Goal: Task Accomplishment & Management: Use online tool/utility

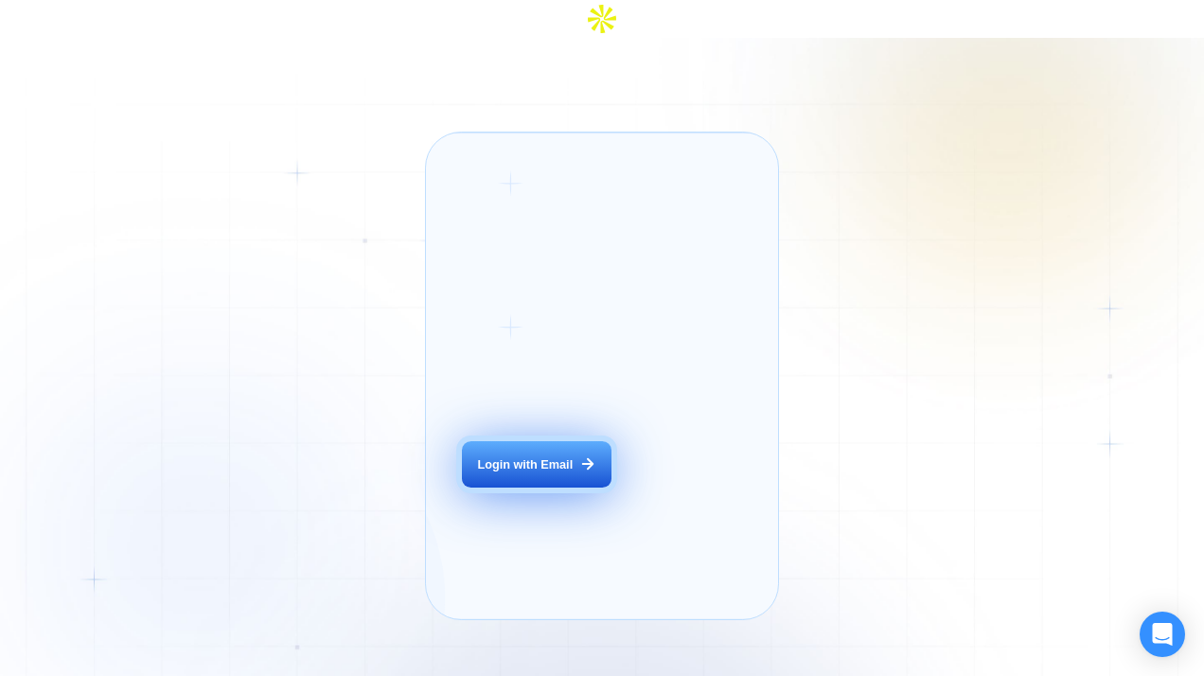
click at [553, 464] on button "Login with Email" at bounding box center [536, 464] width 149 height 46
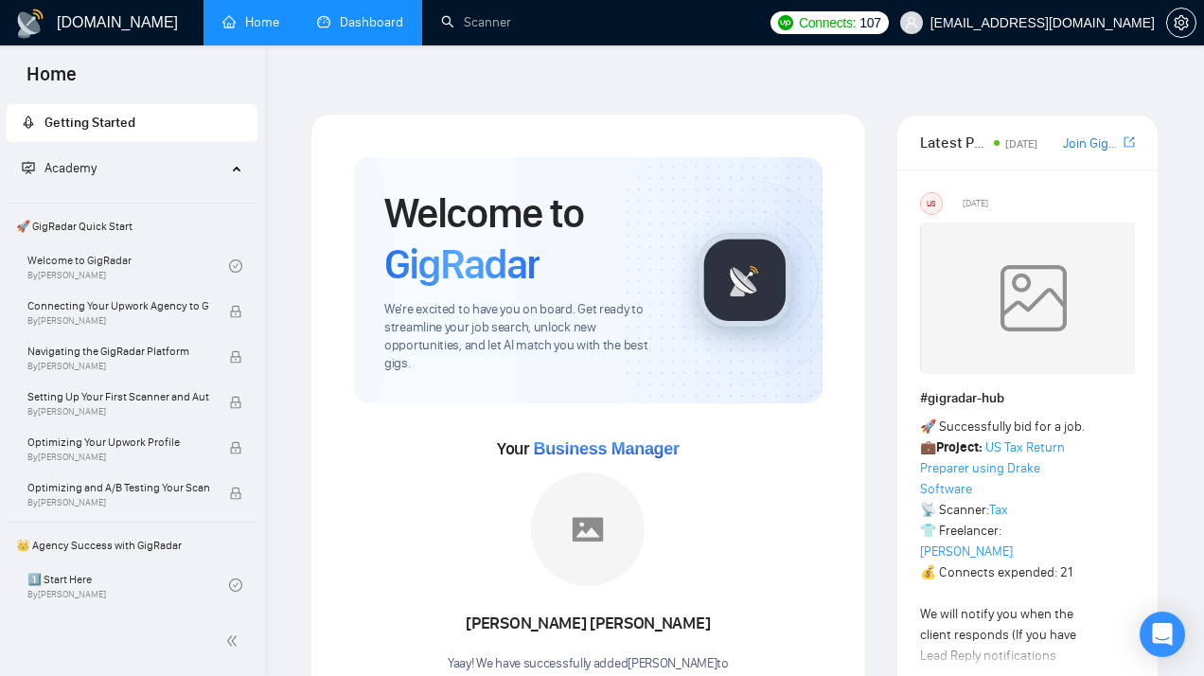
click at [365, 30] on link "Dashboard" at bounding box center [360, 22] width 86 height 16
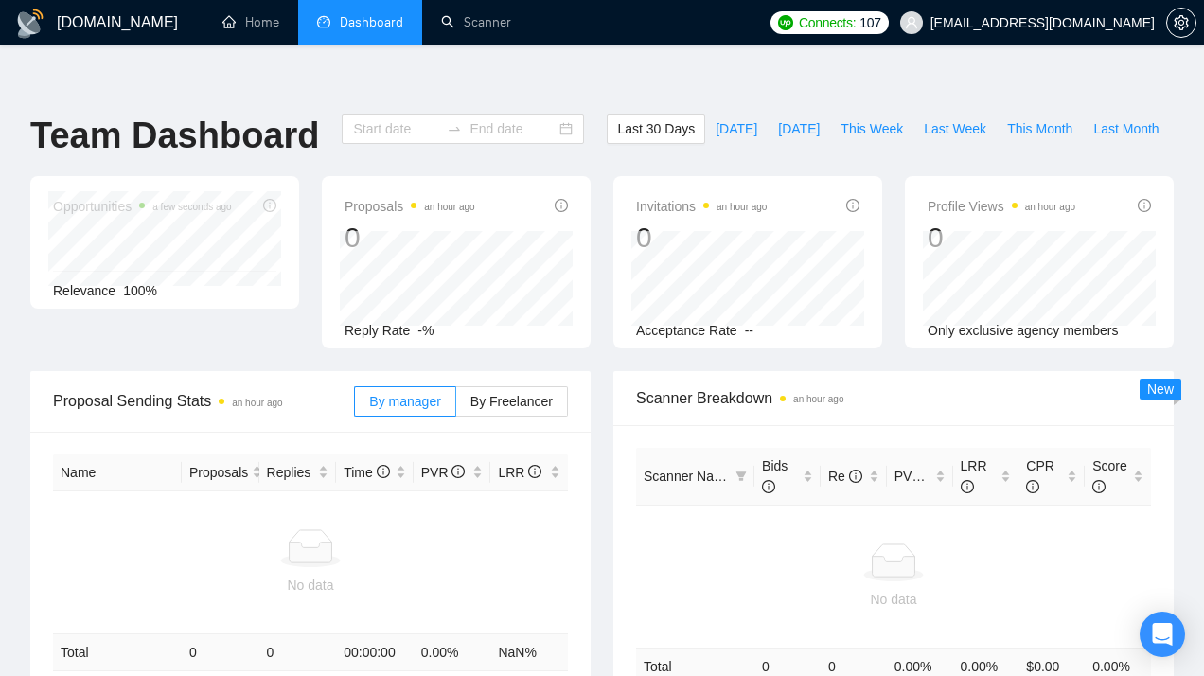
type input "[DATE]"
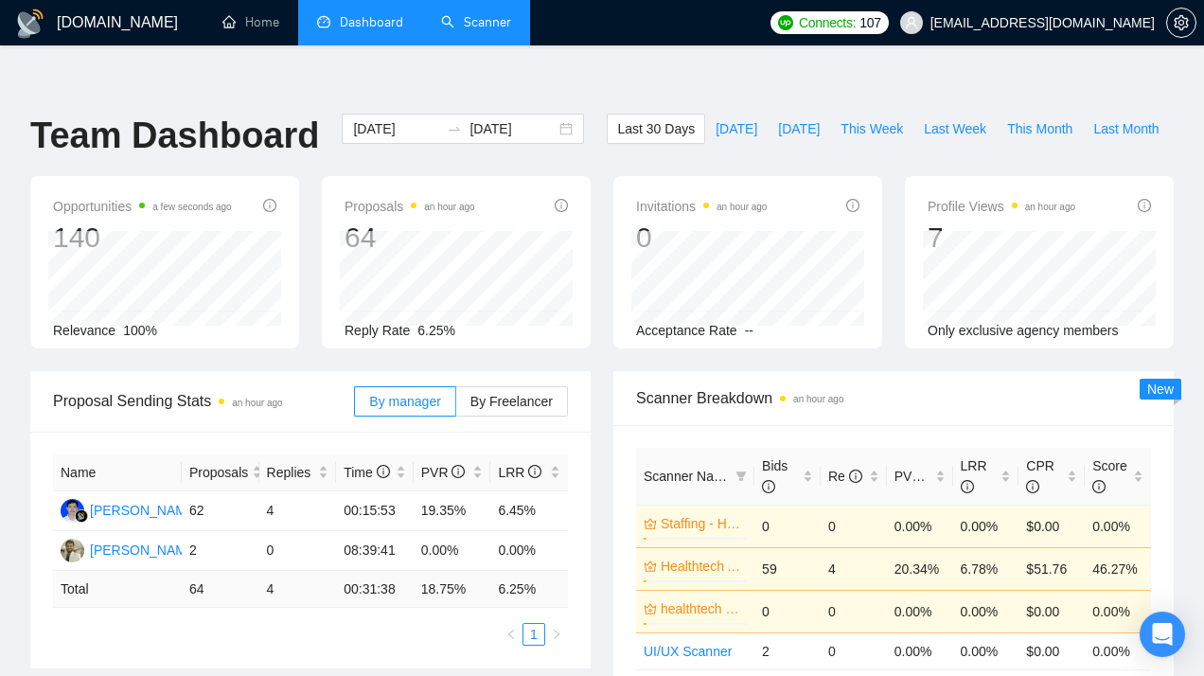
click at [476, 30] on link "Scanner" at bounding box center [476, 22] width 70 height 16
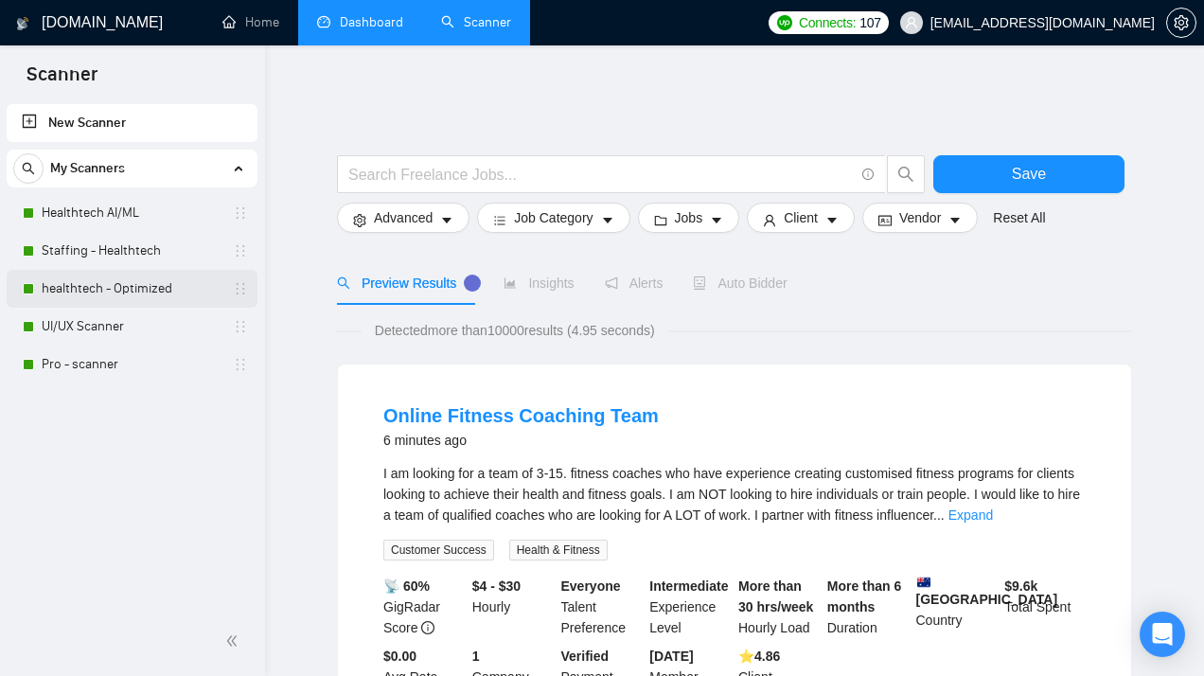
click at [123, 285] on link "healthtech - Optimized" at bounding box center [132, 289] width 180 height 38
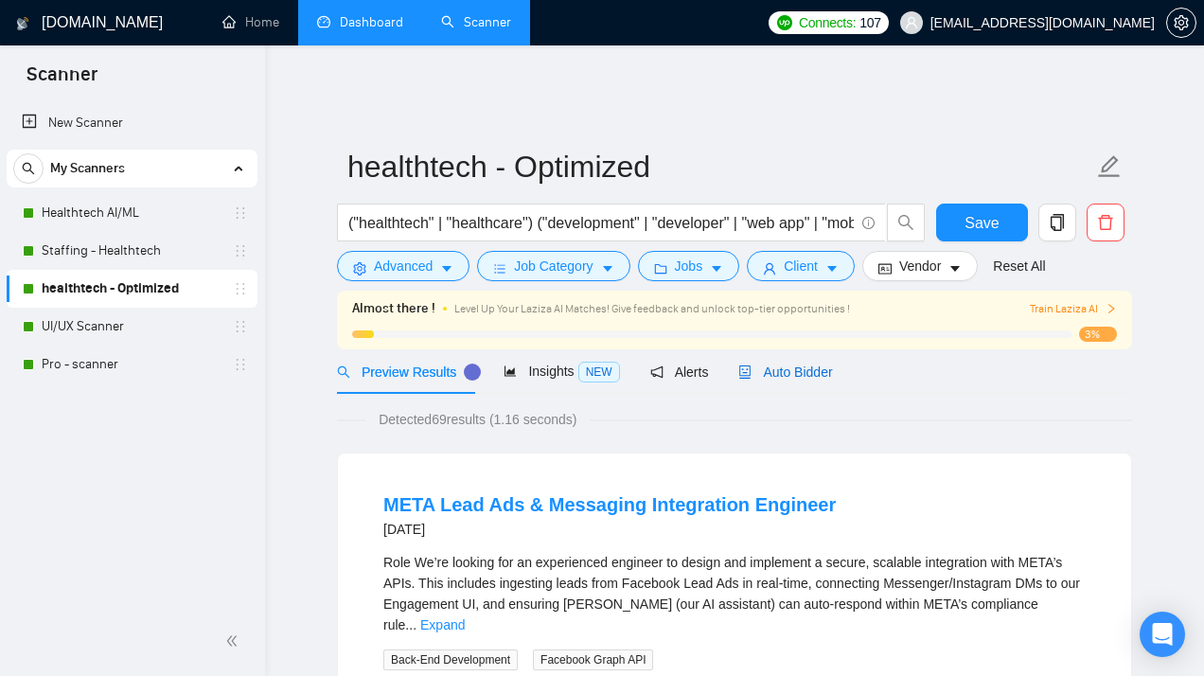
click at [802, 364] on span "Auto Bidder" at bounding box center [785, 371] width 94 height 15
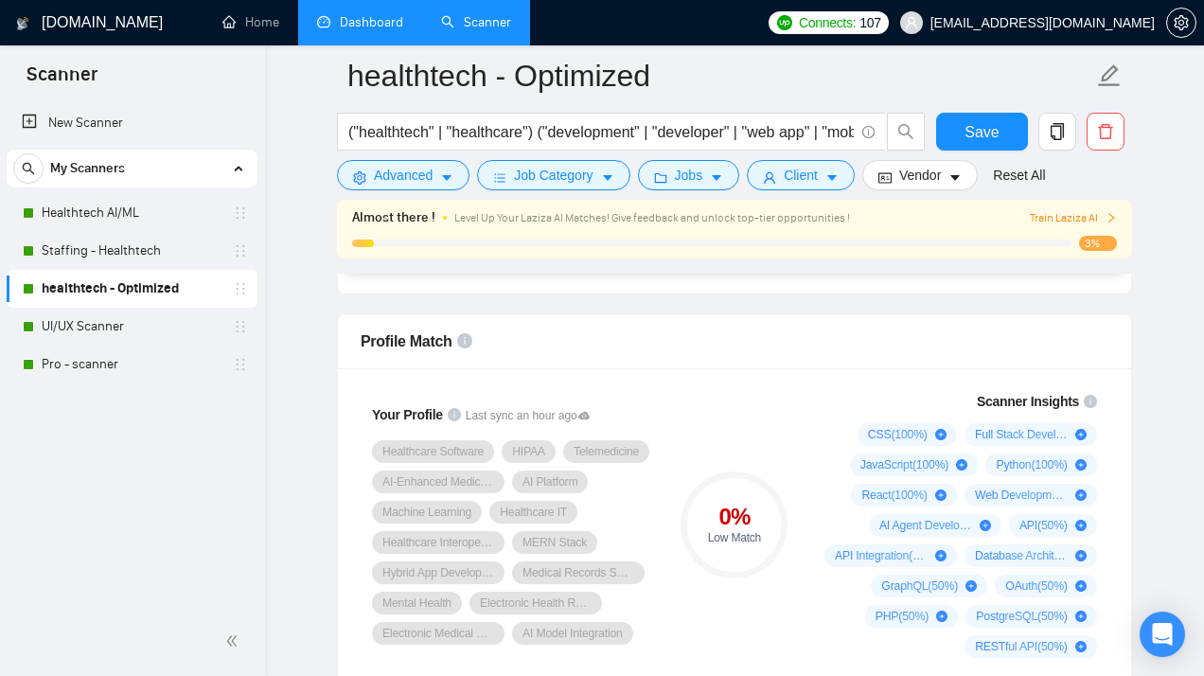
scroll to position [1224, 0]
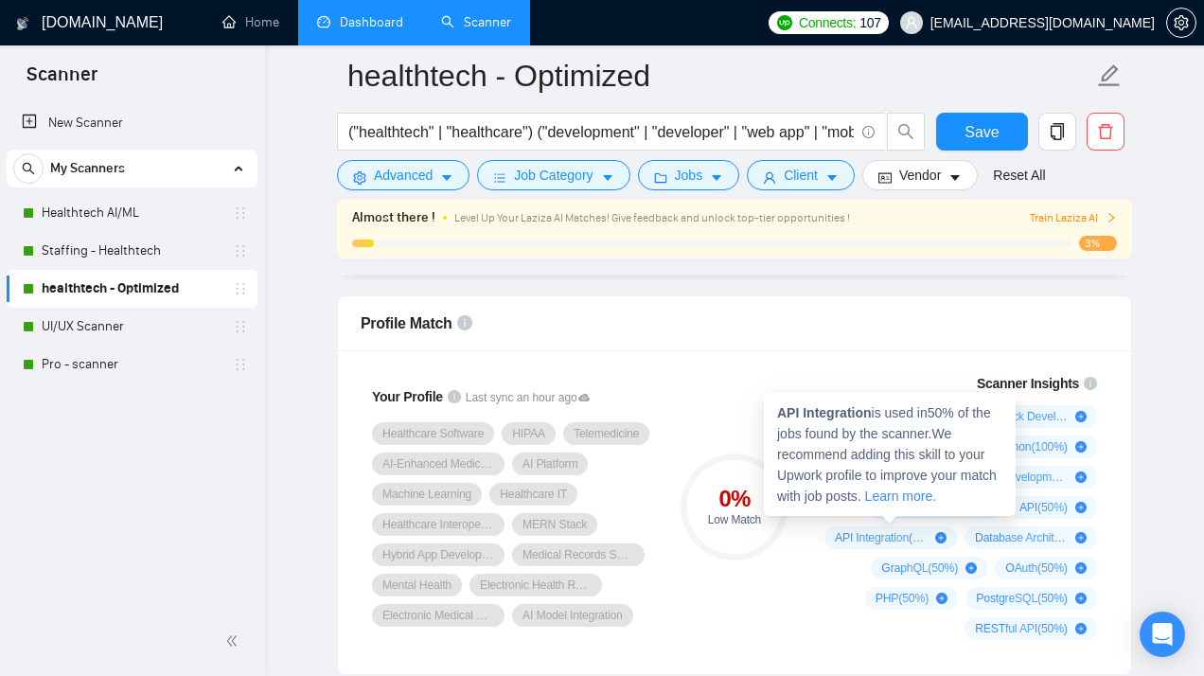
drag, startPoint x: 834, startPoint y: 522, endPoint x: 920, endPoint y: 518, distance: 86.2
click at [918, 526] on div "API Integration ( 50 %)" at bounding box center [890, 537] width 133 height 23
click at [940, 532] on icon "plus-circle" at bounding box center [940, 537] width 11 height 11
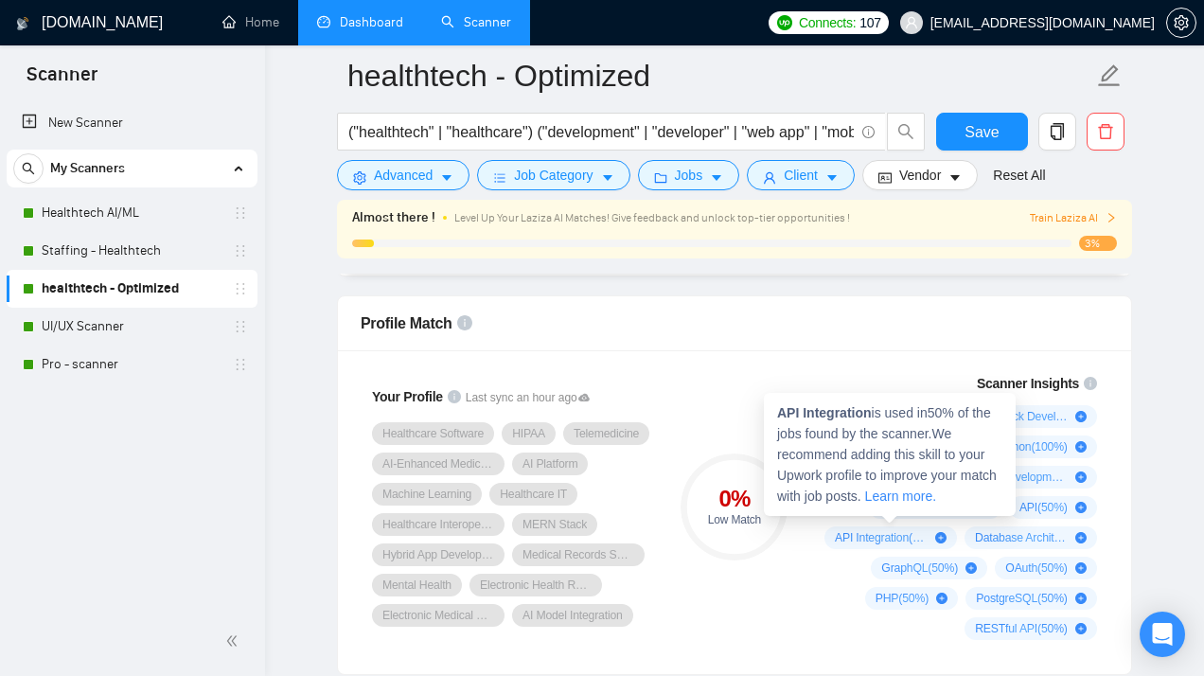
click at [942, 532] on icon "plus-circle" at bounding box center [940, 537] width 11 height 11
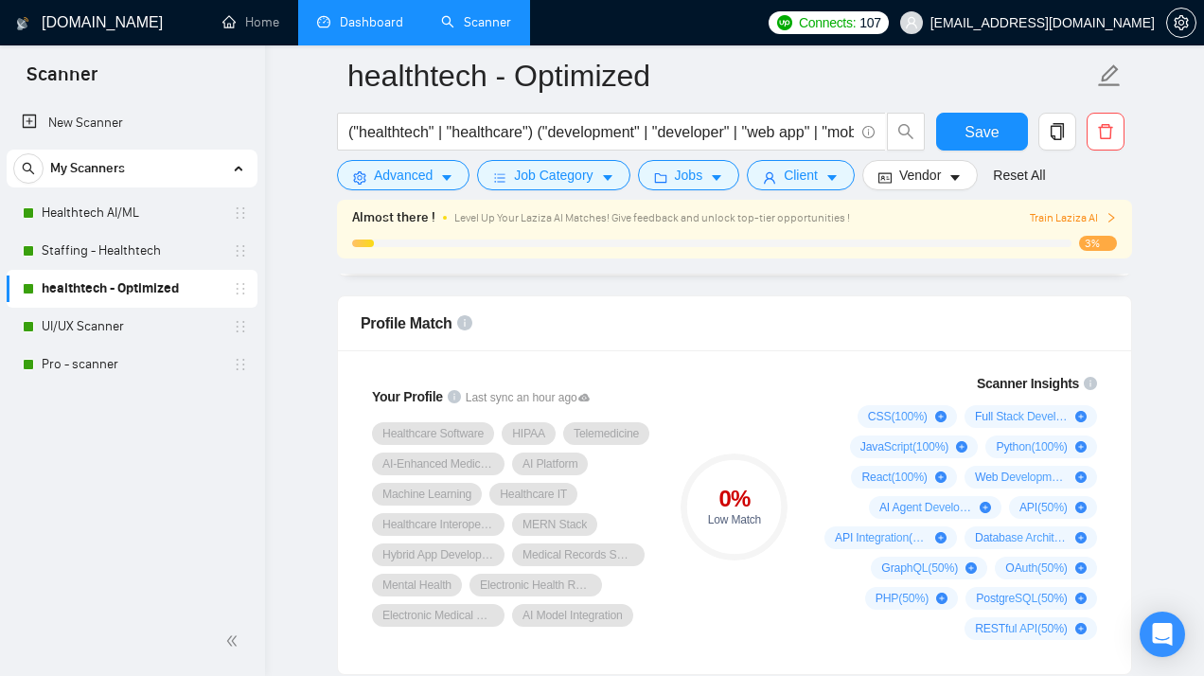
click at [939, 615] on div "CSS ( 100 %) Full Stack Development ( 100 %) JavaScript ( 100 %) Python ( 100 %…" at bounding box center [957, 522] width 280 height 235
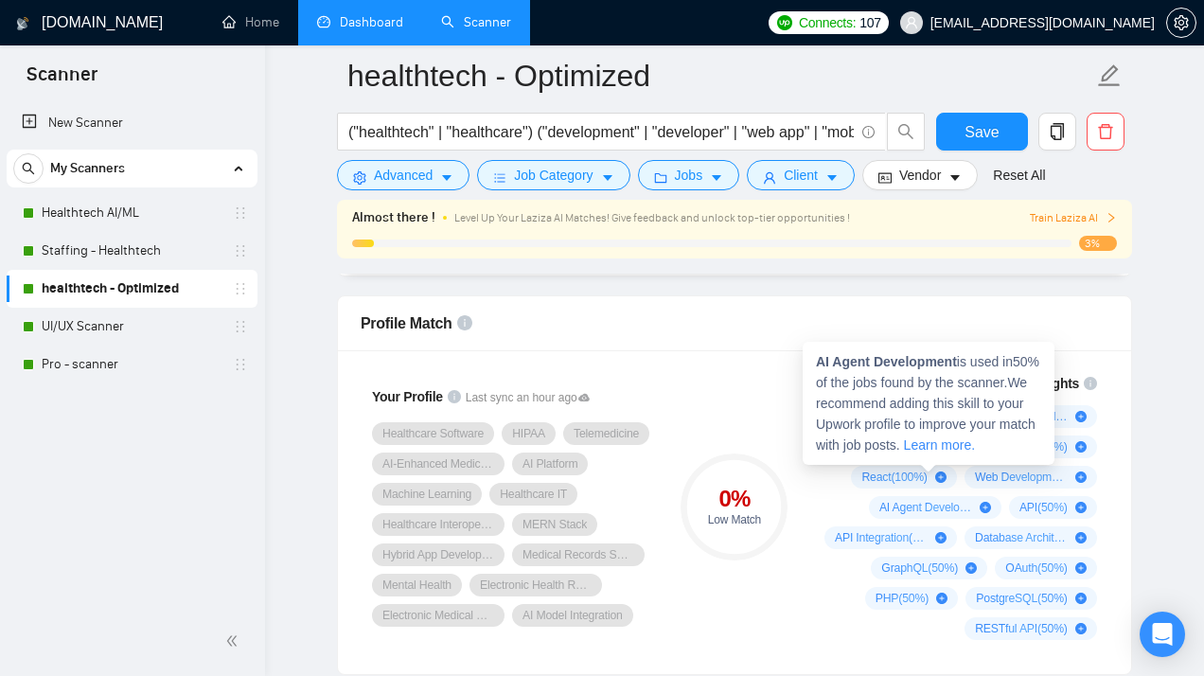
click at [981, 502] on icon "plus-circle" at bounding box center [985, 507] width 11 height 11
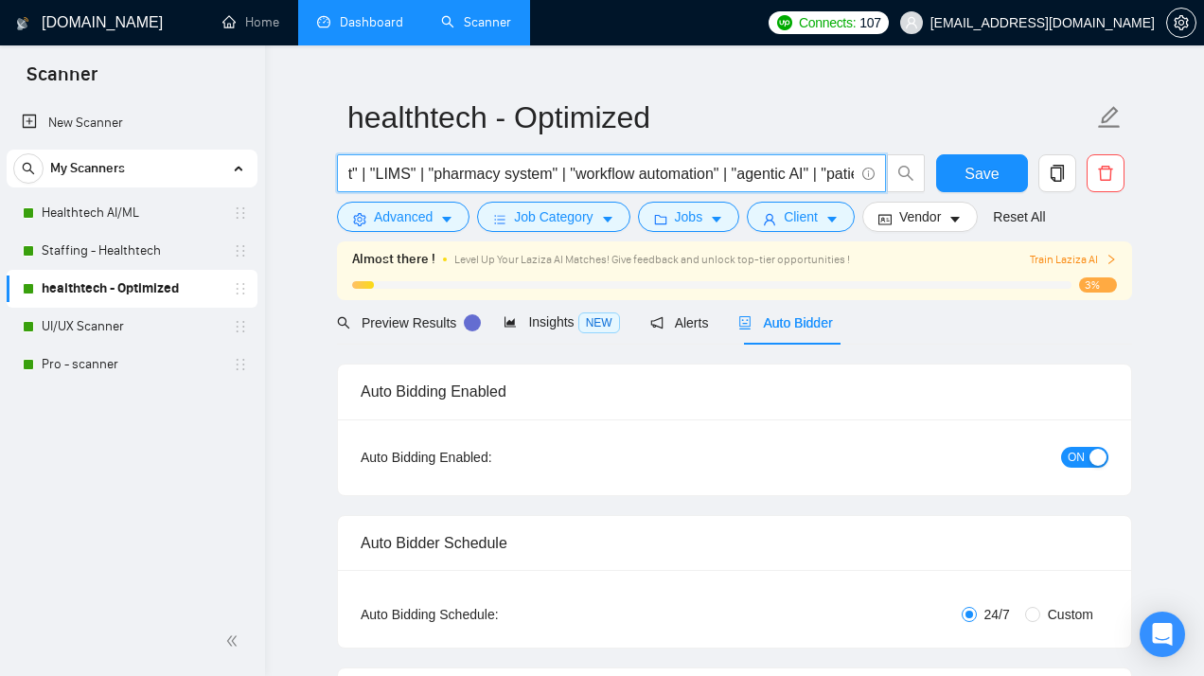
scroll to position [0, 2300]
drag, startPoint x: 763, startPoint y: 157, endPoint x: 920, endPoint y: 184, distance: 159.3
click at [921, 184] on div "("healthtech" | "healthcare") ("development" | "developer" | "web app" | "mobil…" at bounding box center [631, 177] width 596 height 47
click at [824, 164] on input "("healthtech" | "healthcare") ("development" | "developer" | "web app" | "mobil…" at bounding box center [600, 174] width 505 height 24
click at [850, 164] on input "("healthtech" | "healthcare") ("development" | "developer" | "web app" | "mobil…" at bounding box center [600, 174] width 505 height 24
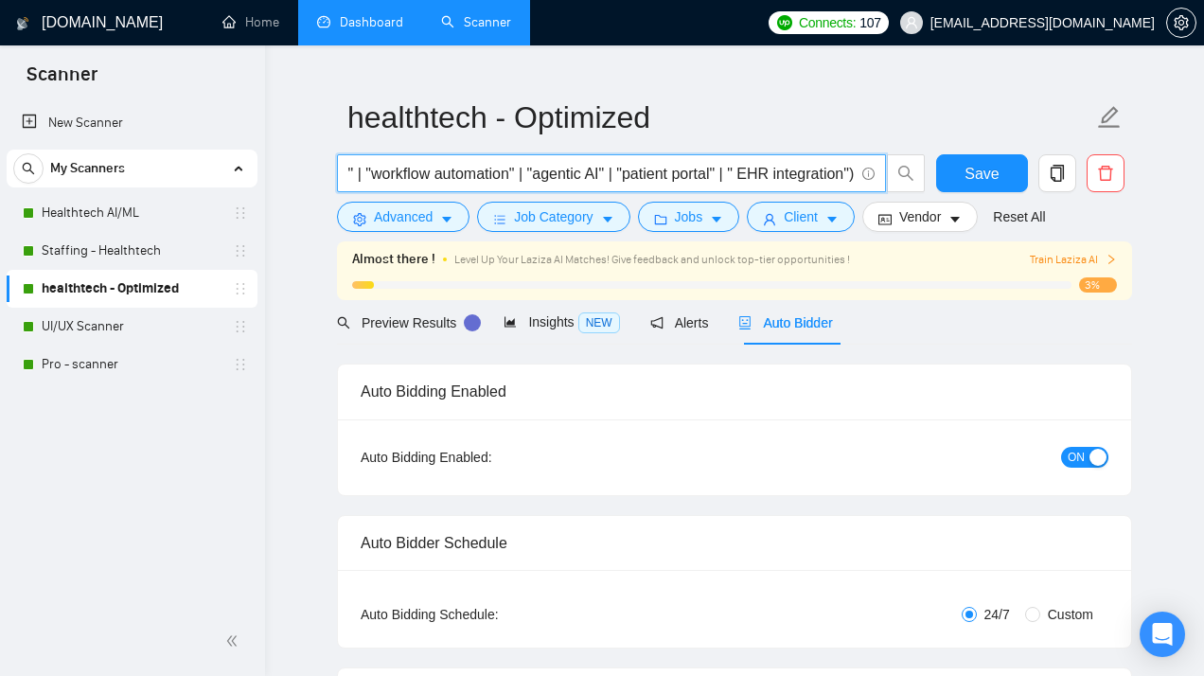
scroll to position [0, 2436]
type input "("healthtech" | "healthcare") ("development" | "developer" | "web app" | "mobil…"
click at [993, 169] on span "Save" at bounding box center [981, 174] width 34 height 24
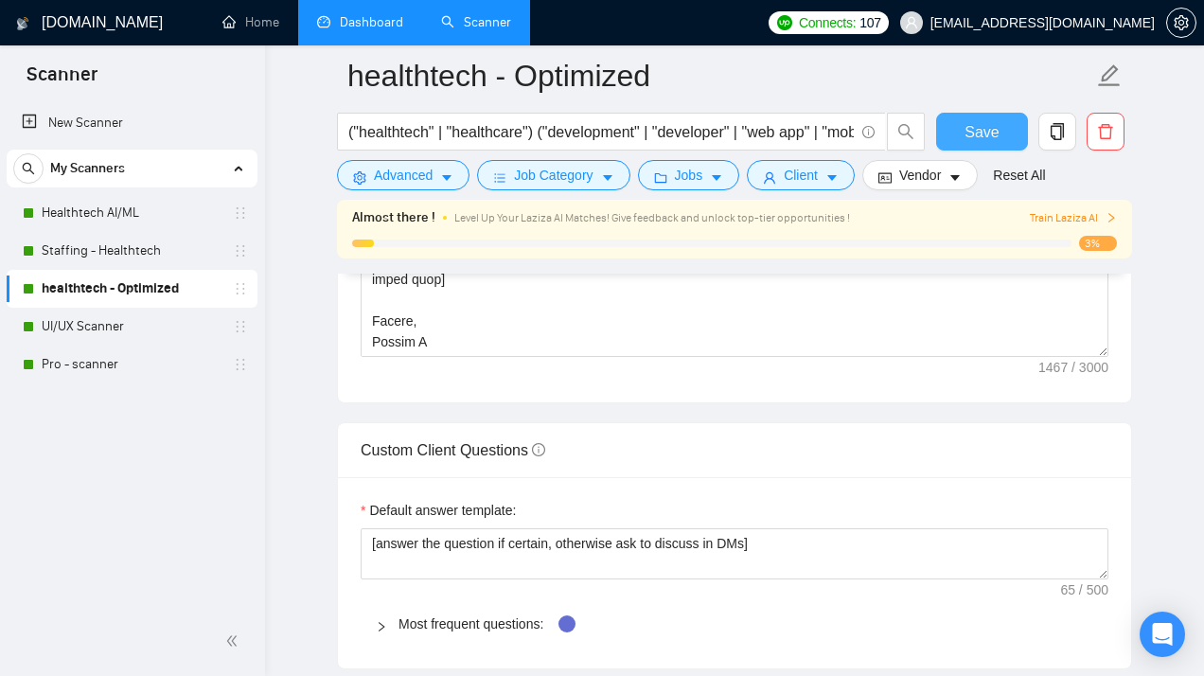
scroll to position [2463, 0]
